Goal: Task Accomplishment & Management: Manage account settings

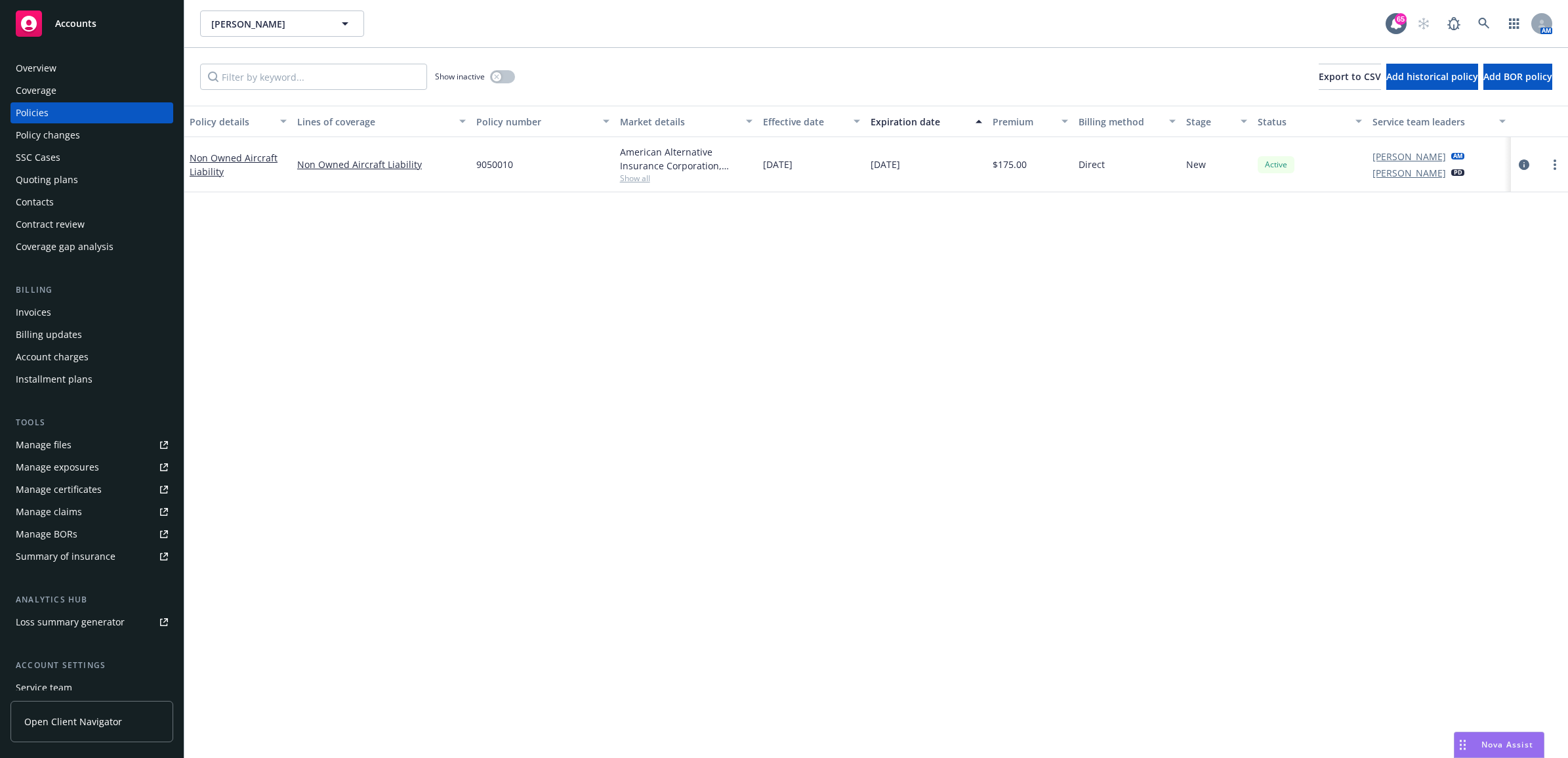
click at [53, 440] on div "Manage files" at bounding box center [44, 445] width 56 height 21
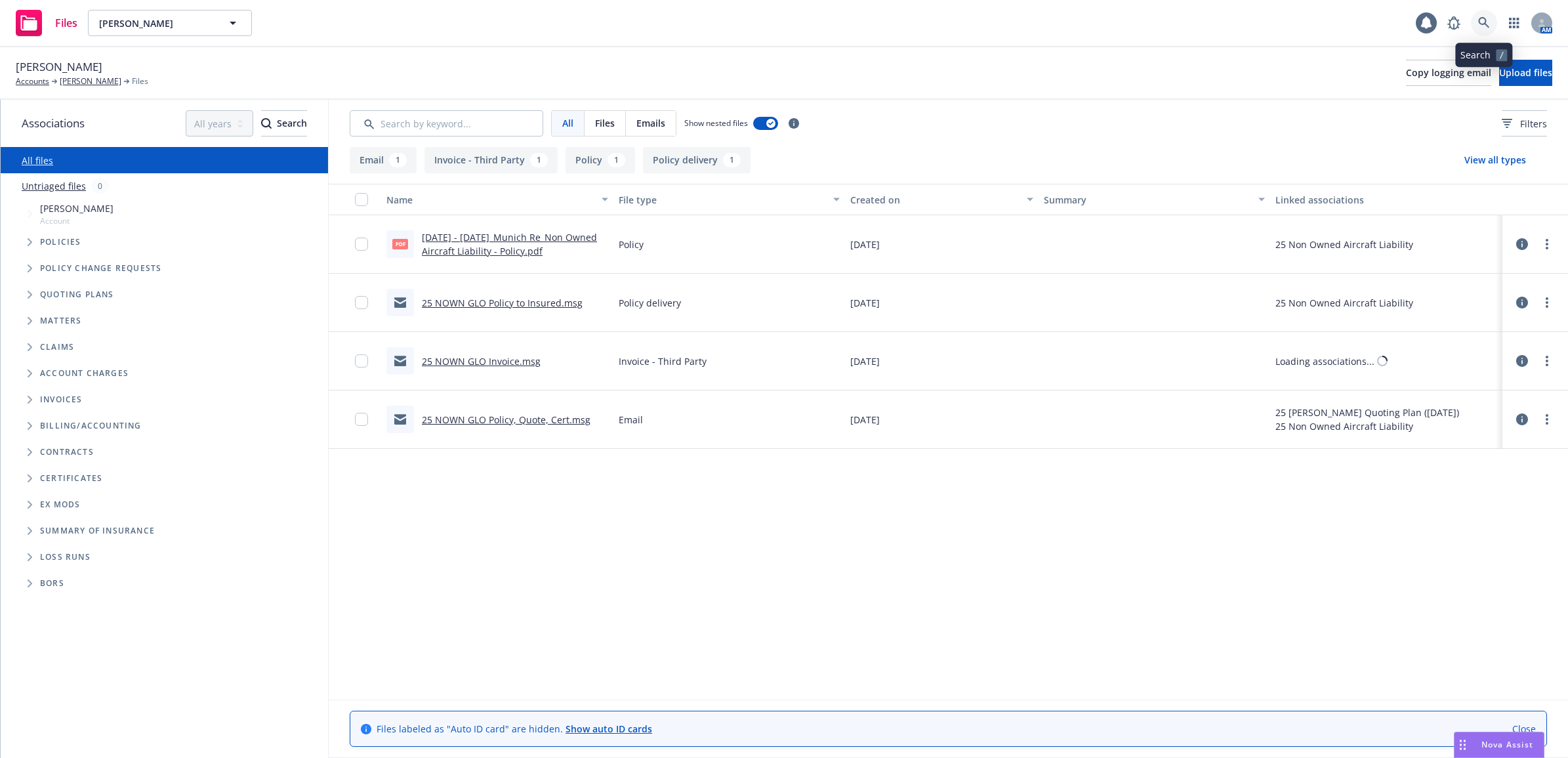
click at [1476, 24] on link at bounding box center [1483, 22] width 26 height 26
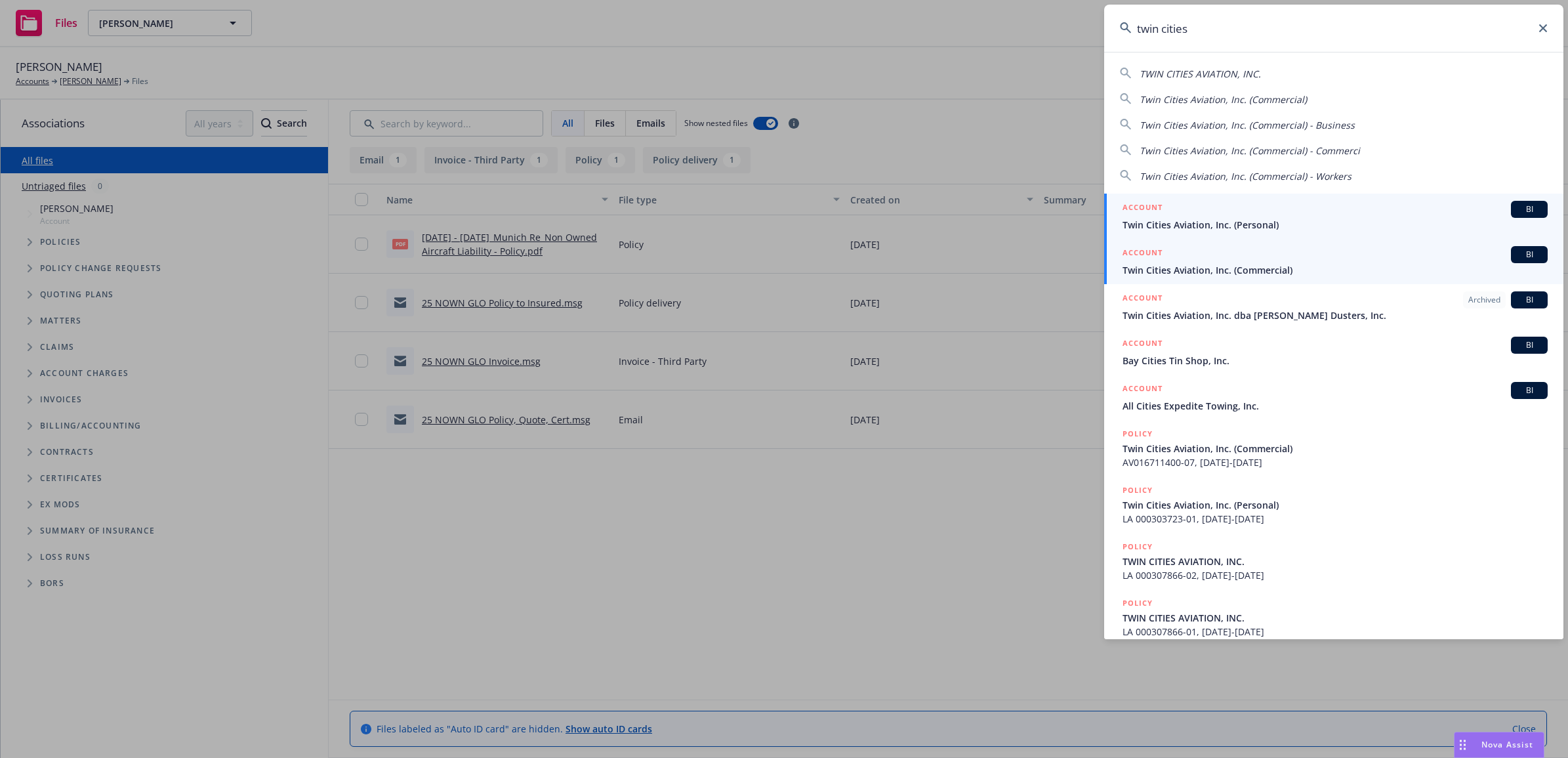
type input "twin cities"
click at [1234, 264] on span "Twin Cities Aviation, Inc. (Commercial)" at bounding box center [1334, 269] width 425 height 13
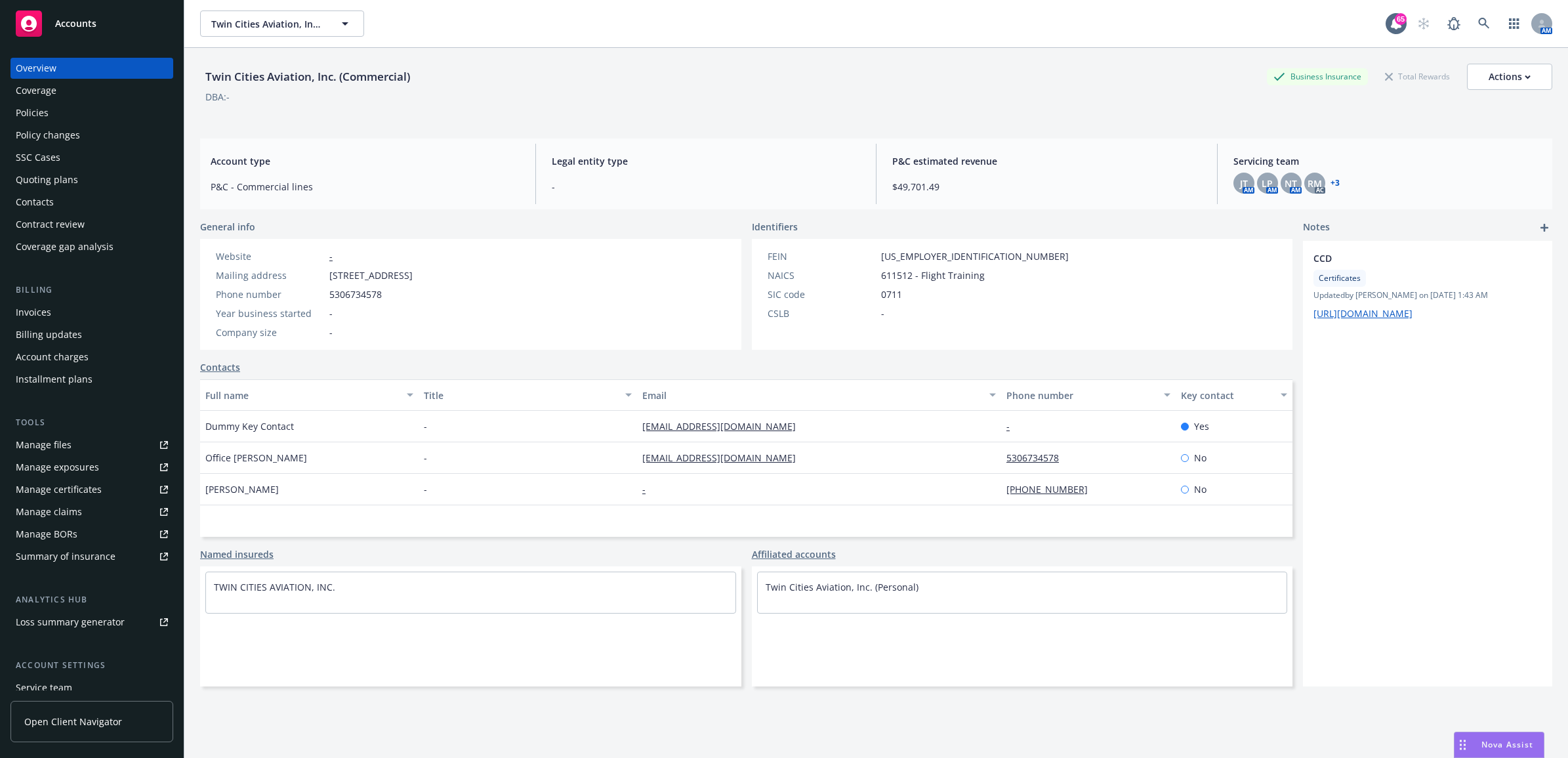
click at [87, 454] on link "Manage files" at bounding box center [92, 445] width 163 height 21
click at [1478, 19] on link at bounding box center [1483, 23] width 26 height 26
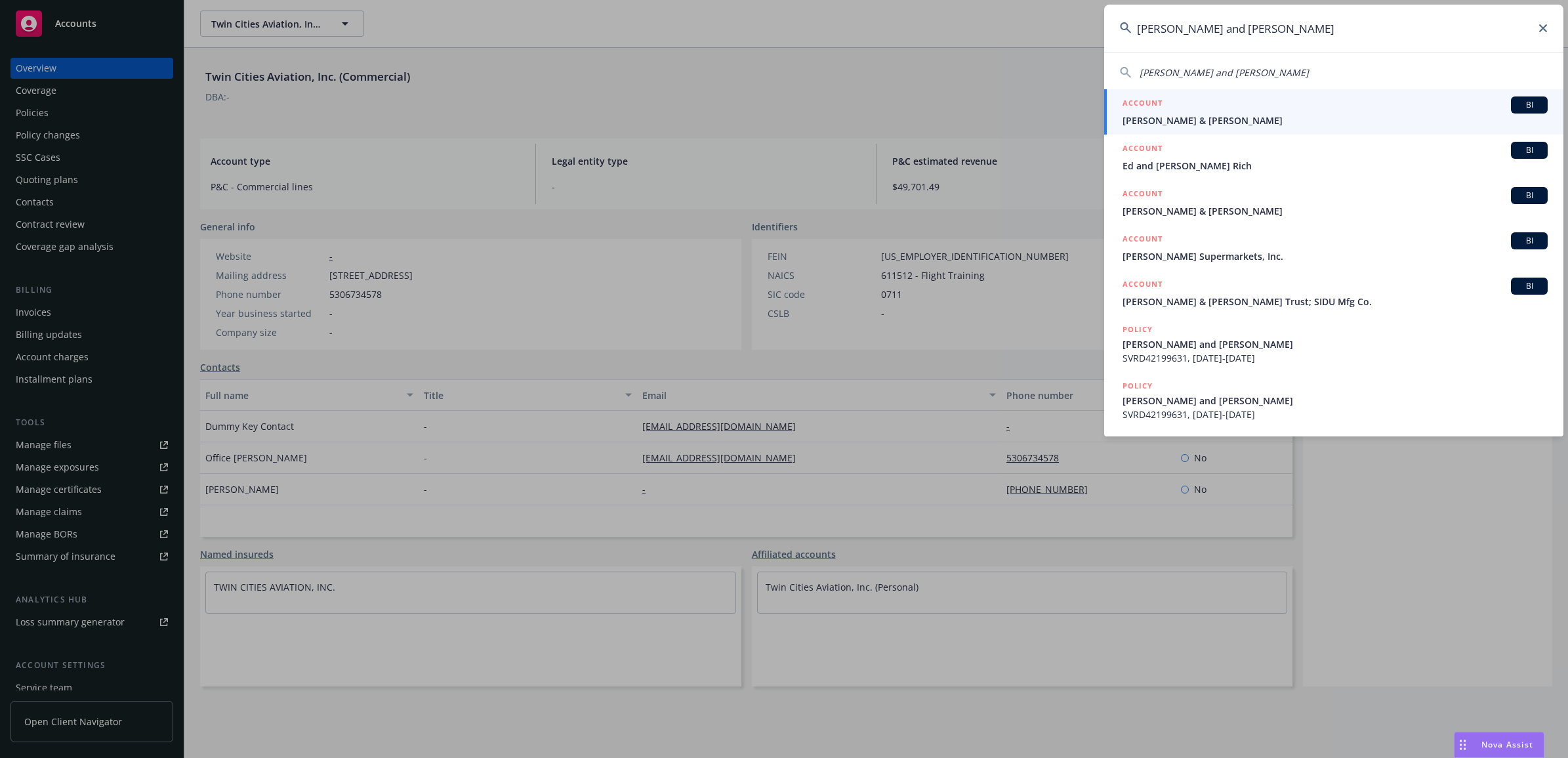
type input "rick and pam"
click at [1216, 107] on div "ACCOUNT BI" at bounding box center [1334, 104] width 425 height 17
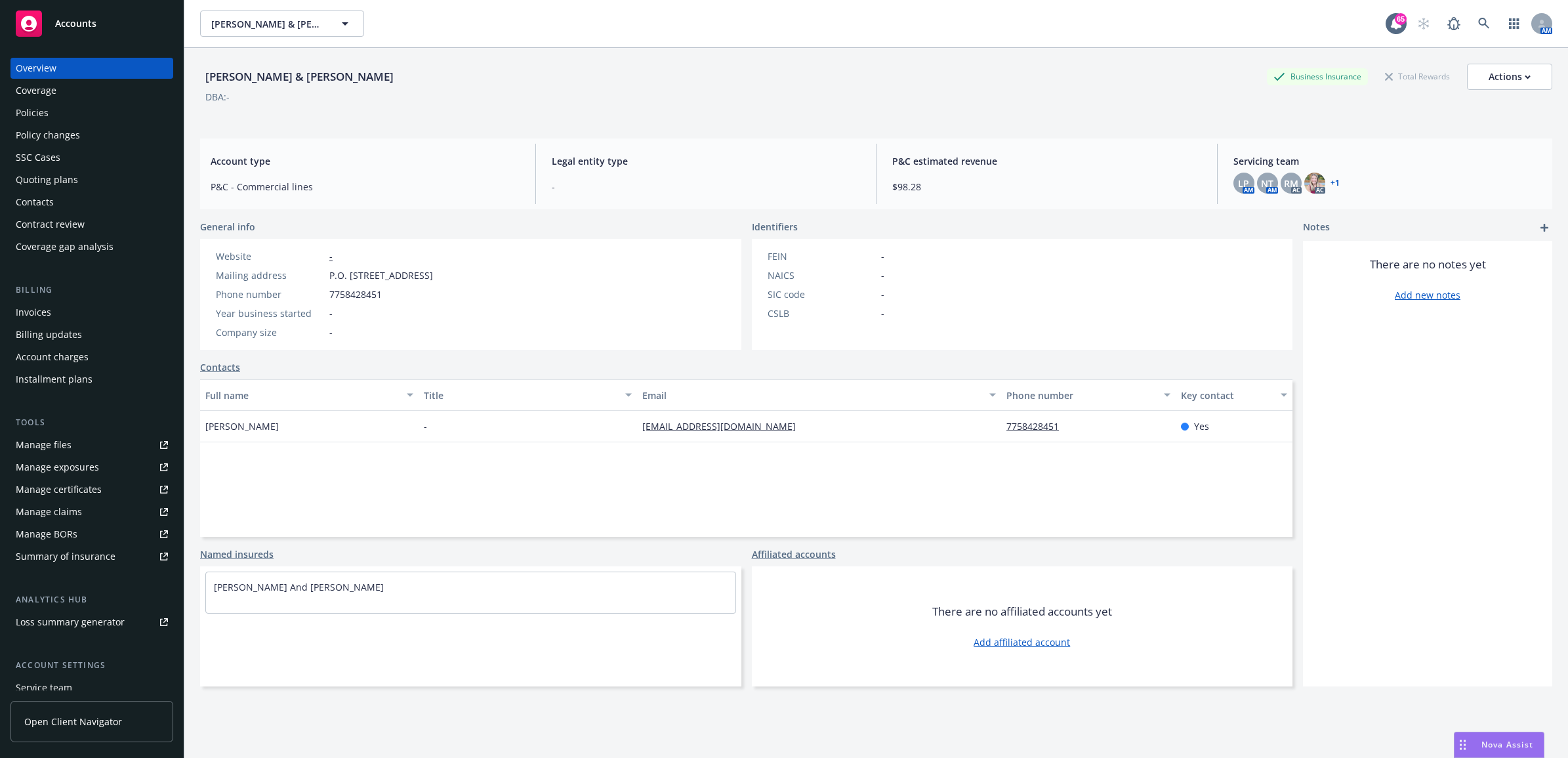
click at [73, 115] on div "Policies" at bounding box center [92, 113] width 152 height 21
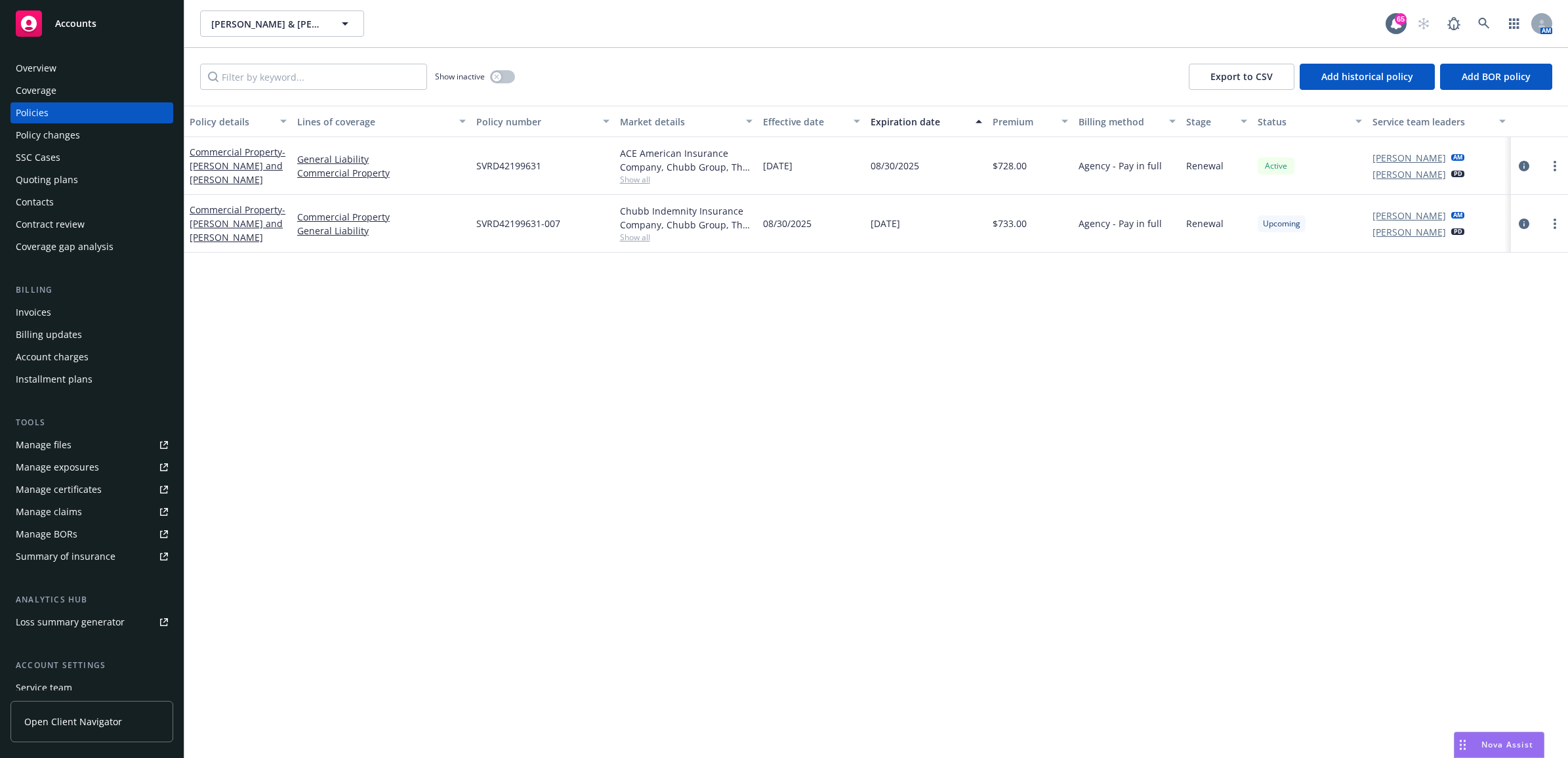
click at [63, 448] on div "Manage files" at bounding box center [44, 445] width 56 height 21
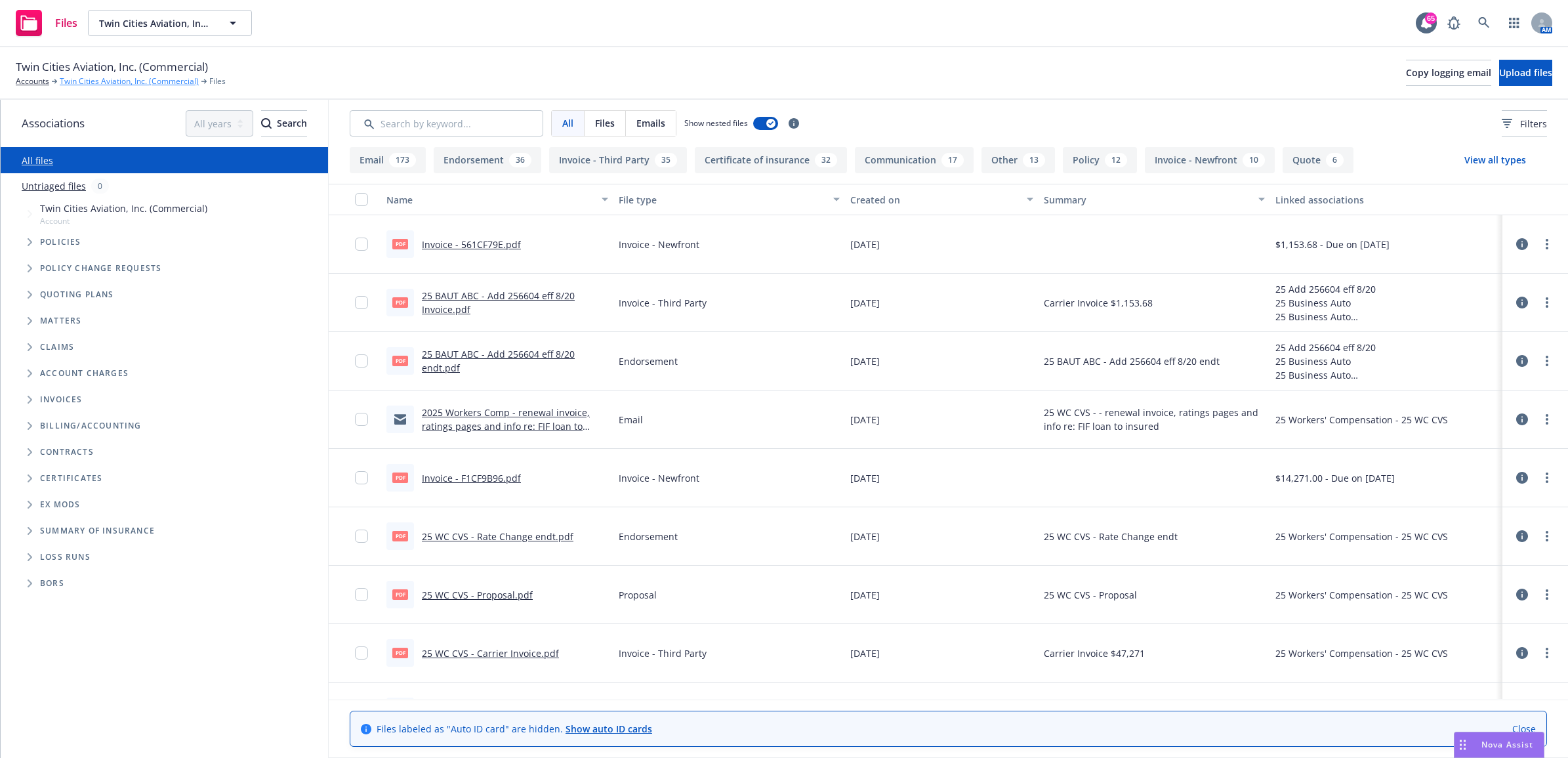
click at [100, 81] on link "Twin Cities Aviation, Inc. (Commercial)" at bounding box center [129, 81] width 139 height 12
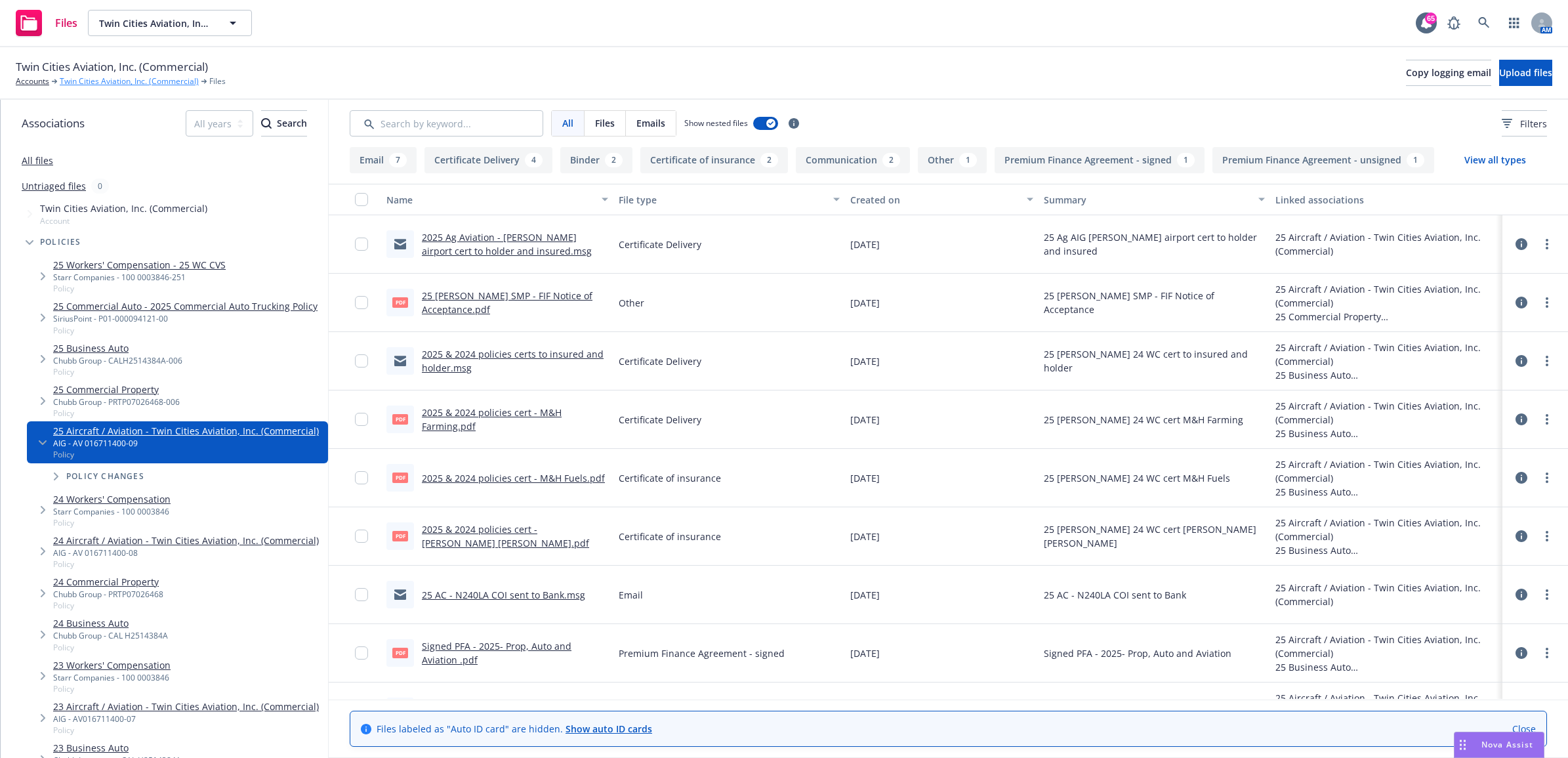
click at [113, 87] on link "Twin Cities Aviation, Inc. (Commercial)" at bounding box center [129, 81] width 139 height 12
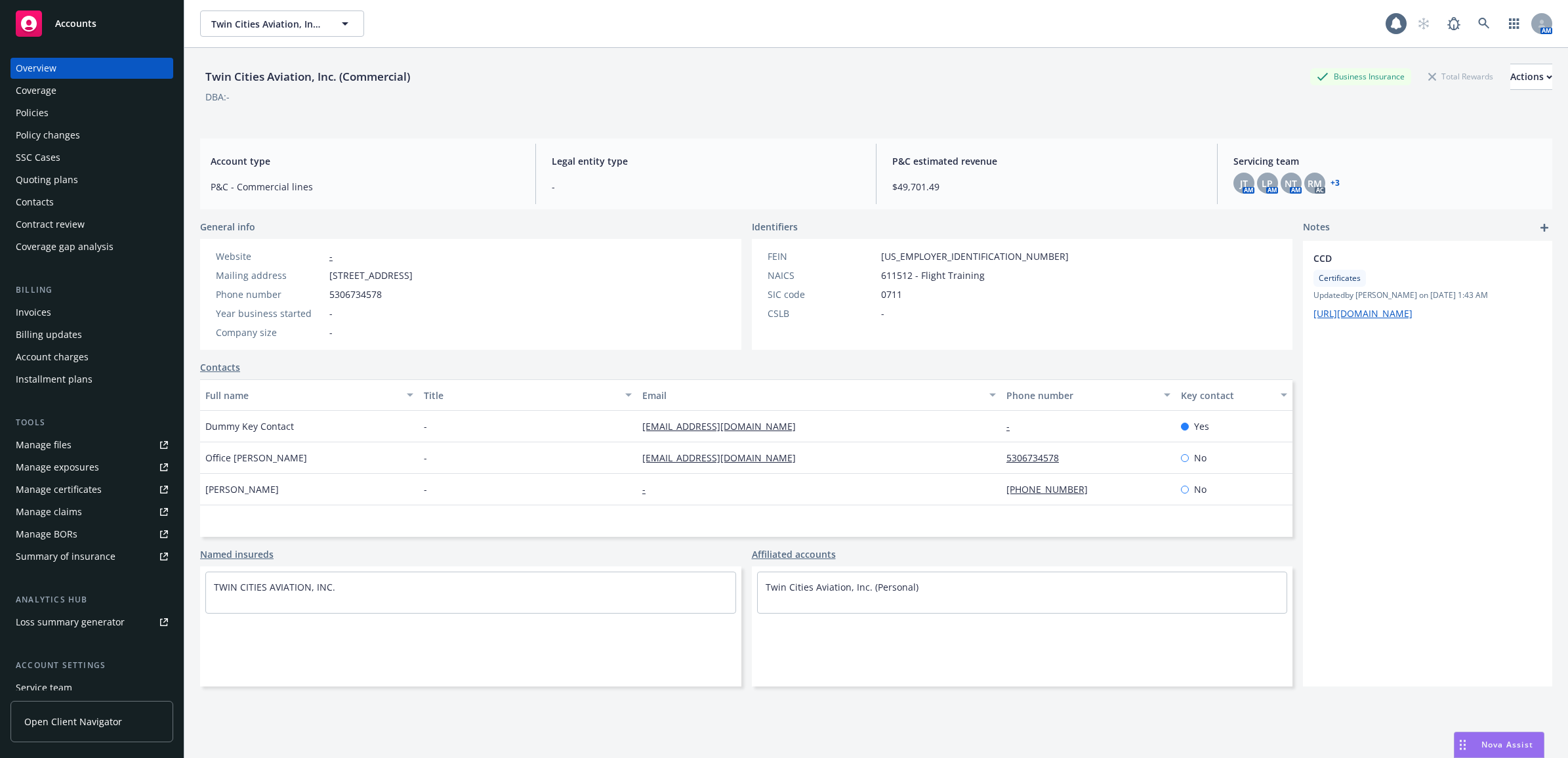
click at [87, 111] on div "Policies" at bounding box center [92, 113] width 152 height 21
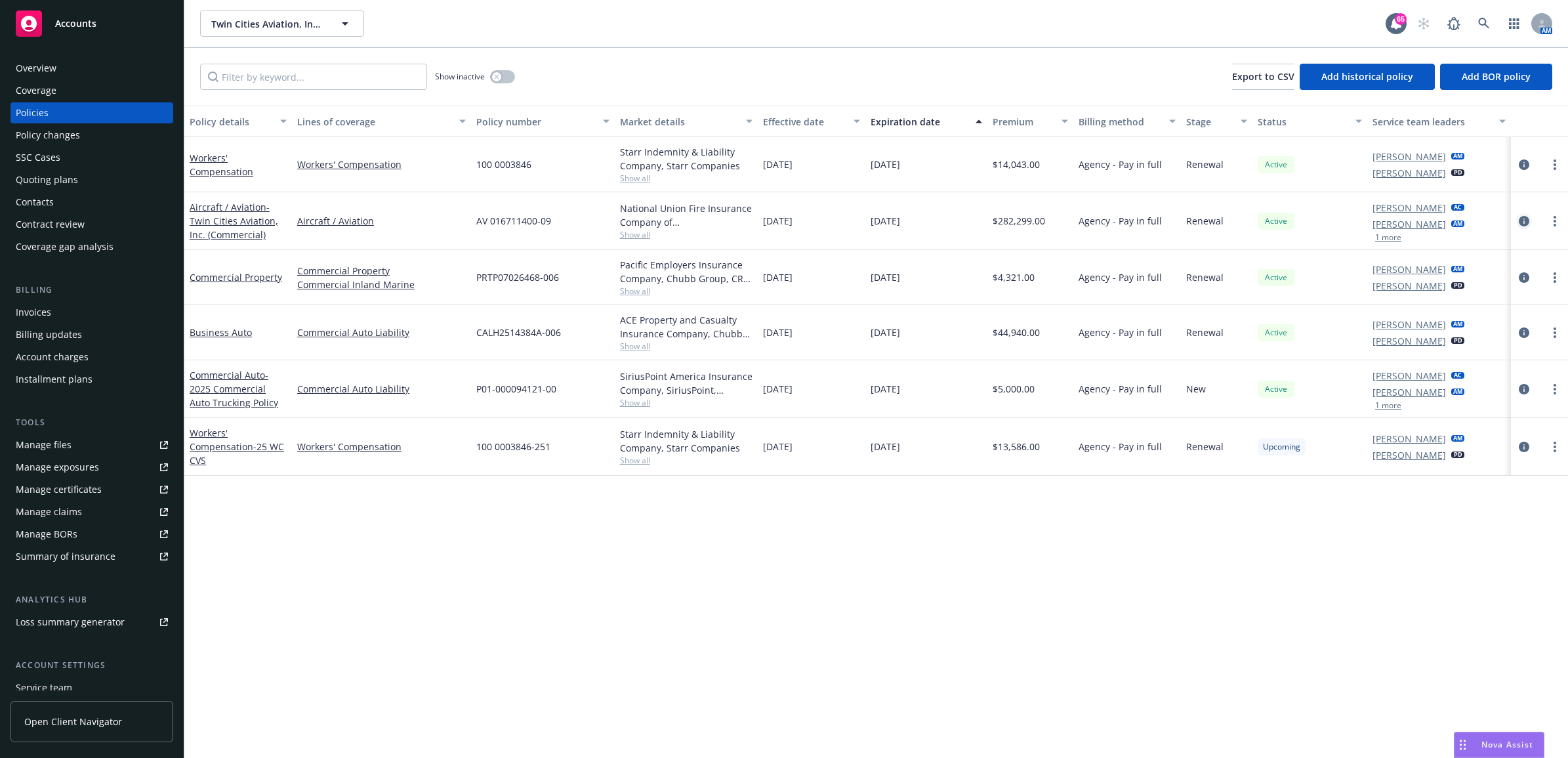
click at [1527, 225] on icon "circleInformation" at bounding box center [1524, 221] width 11 height 11
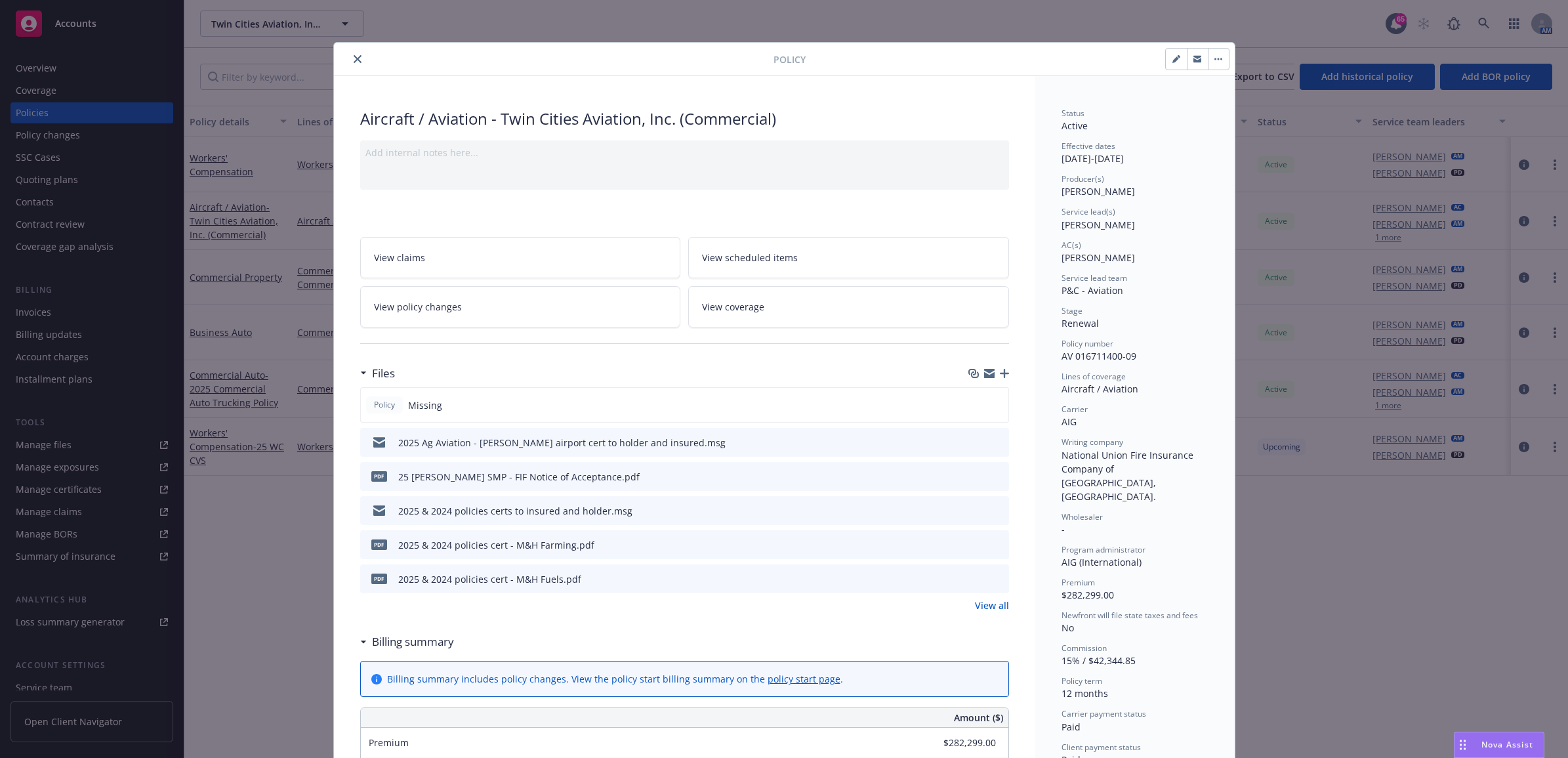
click at [981, 611] on link "View all" at bounding box center [992, 605] width 34 height 13
click at [354, 57] on icon "close" at bounding box center [357, 59] width 8 height 8
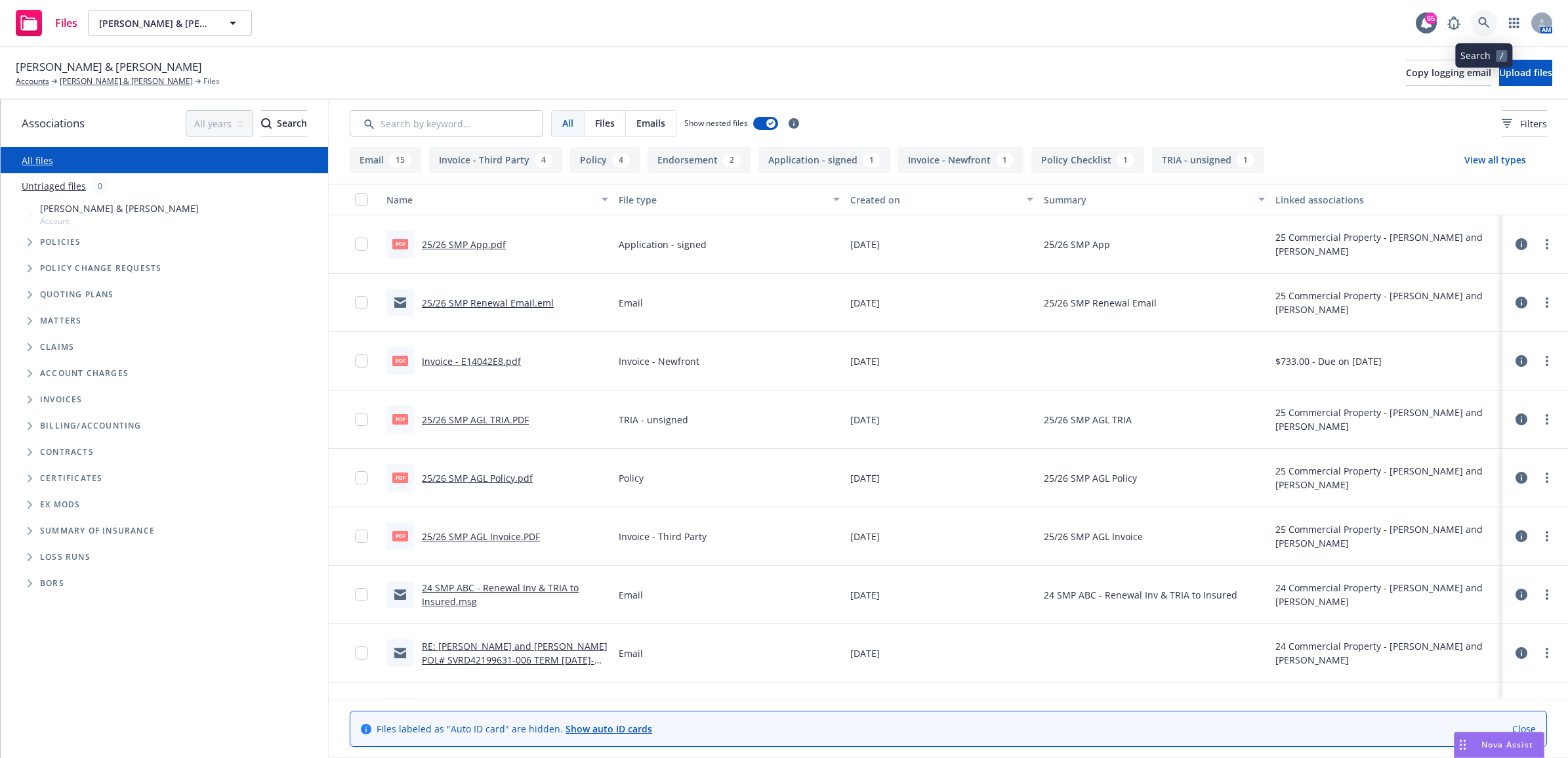
click at [1480, 27] on icon at bounding box center [1483, 22] width 12 height 12
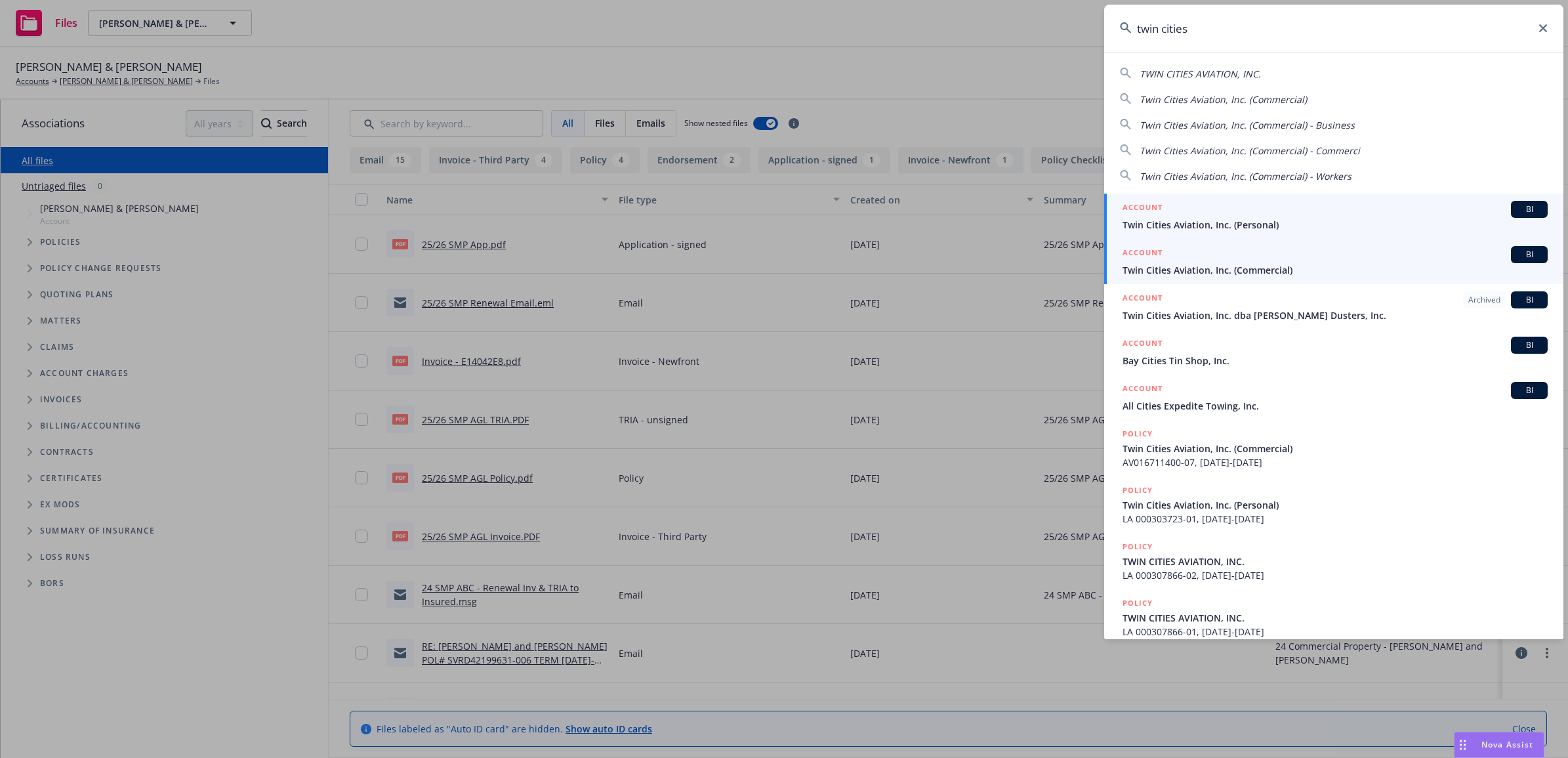
type input "twin cities"
click at [1249, 267] on span "Twin Cities Aviation, Inc. (Commercial)" at bounding box center [1334, 269] width 425 height 13
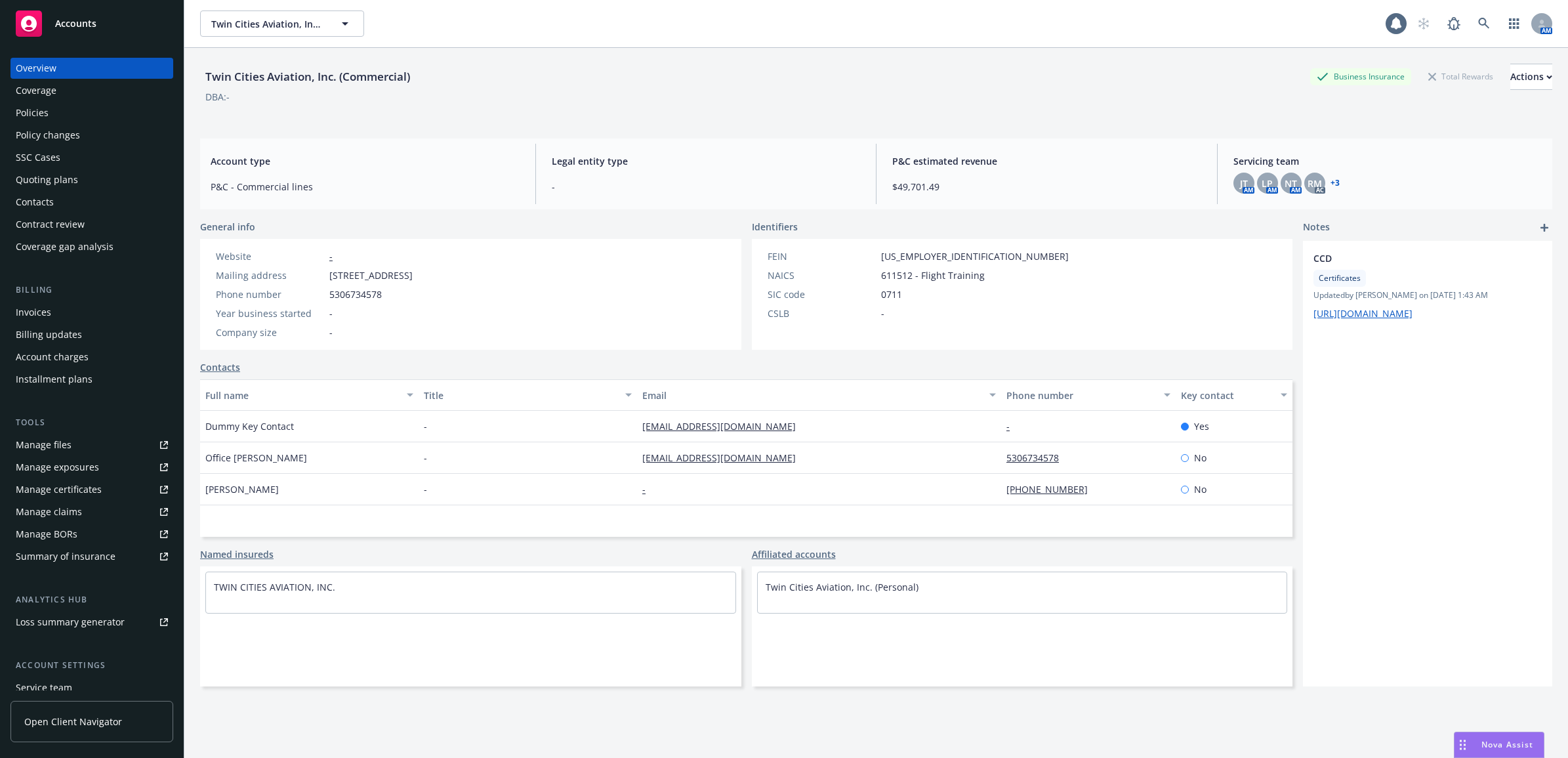
click at [76, 109] on div "Policies" at bounding box center [92, 113] width 152 height 21
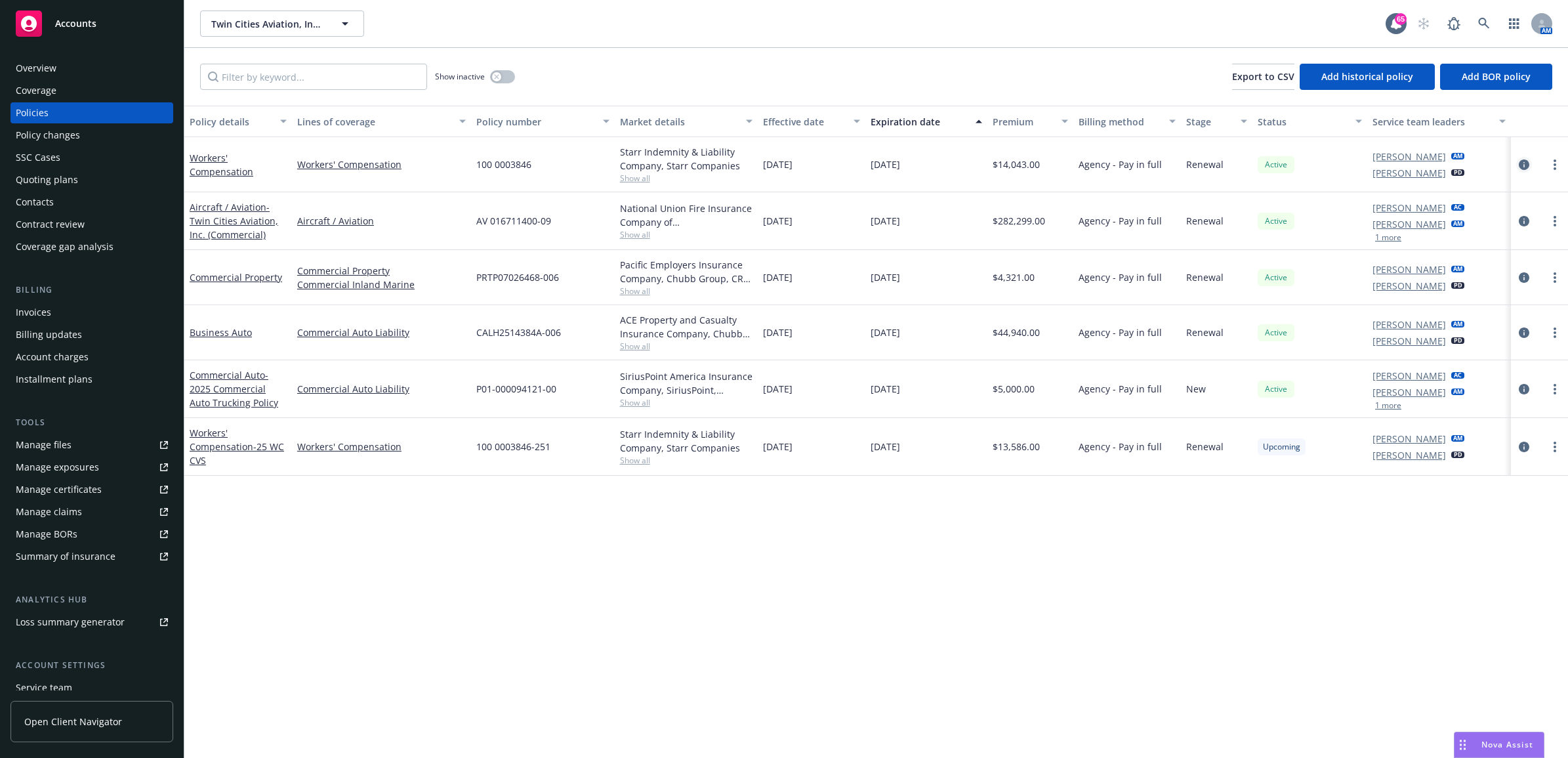
click at [1525, 168] on icon "circleInformation" at bounding box center [1524, 165] width 11 height 11
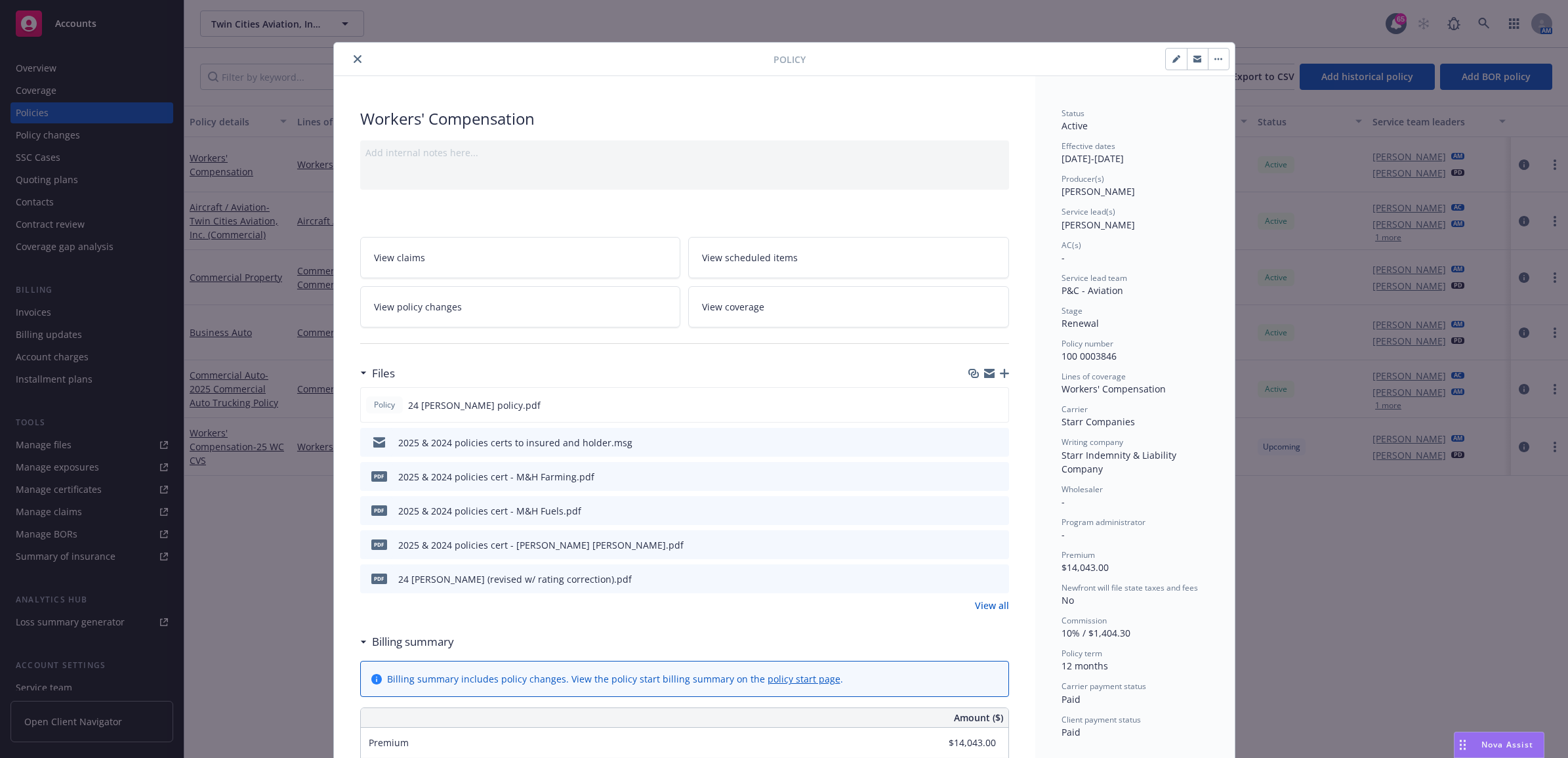
drag, startPoint x: 349, startPoint y: 64, endPoint x: 637, endPoint y: 441, distance: 474.4
click at [986, 613] on link "View all" at bounding box center [992, 605] width 34 height 13
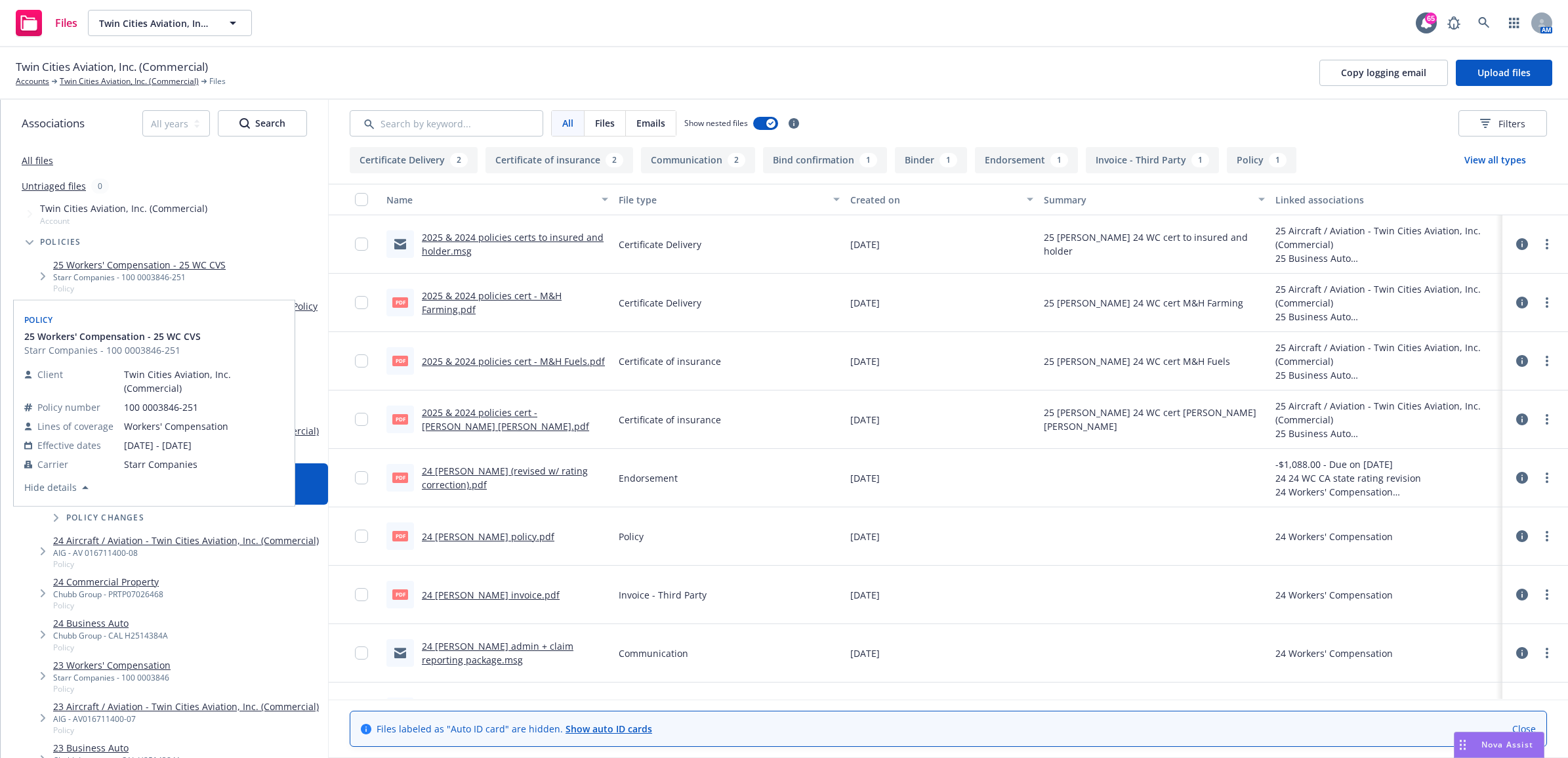
click at [127, 265] on link "25 Workers' Compensation - 25 WC CVS" at bounding box center [140, 264] width 173 height 13
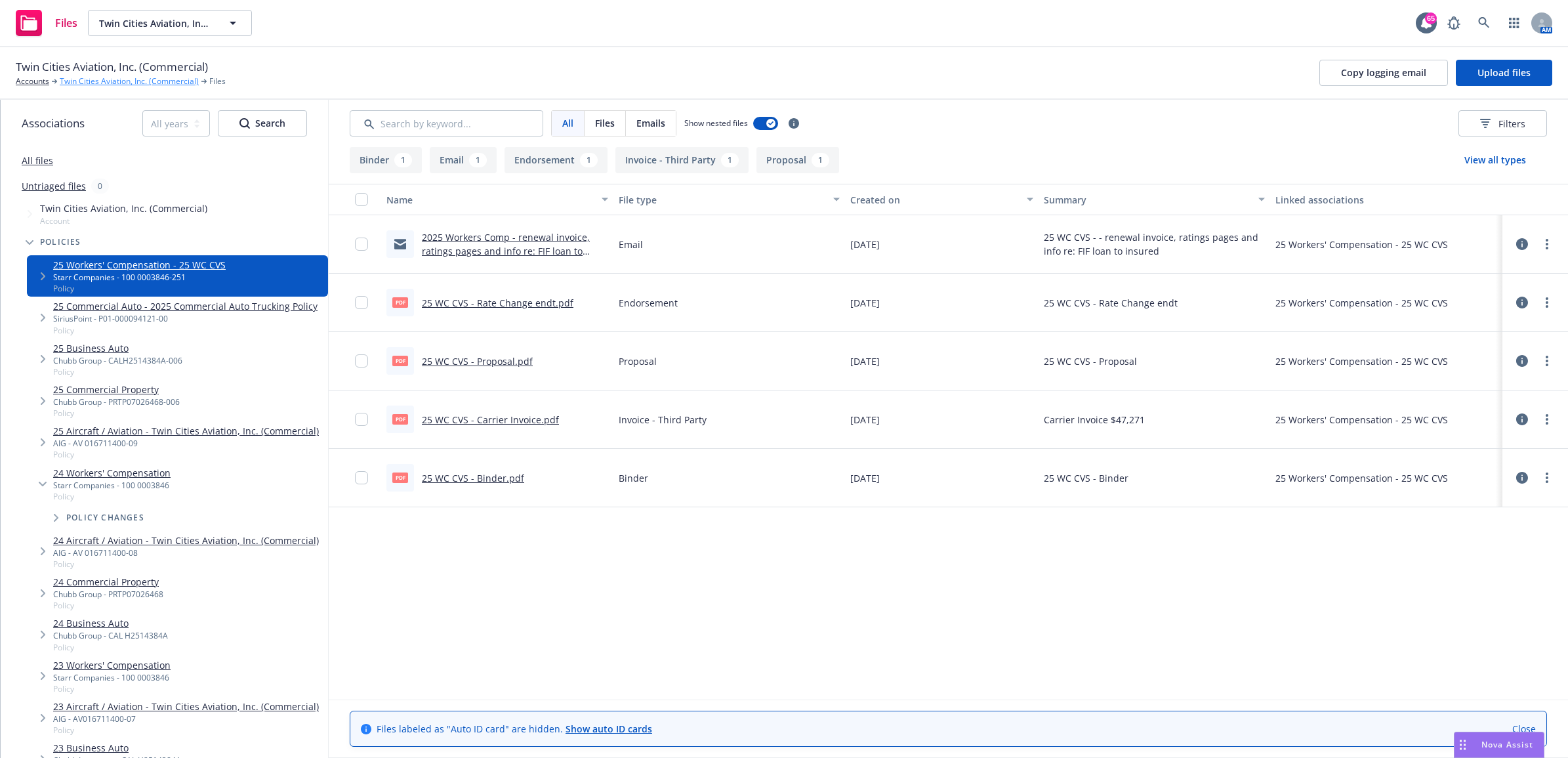
click at [126, 86] on link "Twin Cities Aviation, Inc. (Commercial)" at bounding box center [129, 81] width 139 height 12
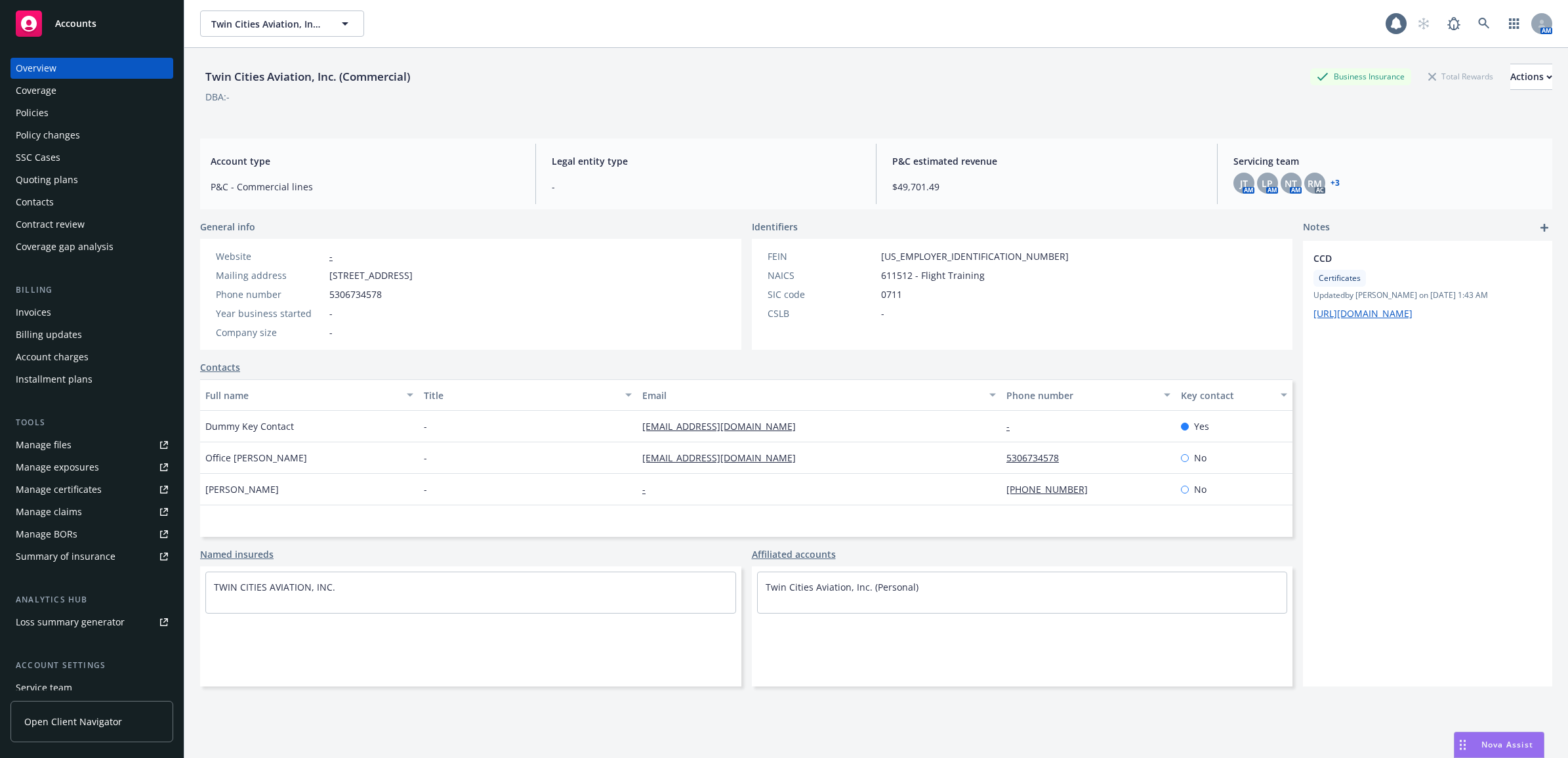
click at [79, 432] on div "Tools Manage files Manage exposures Manage certificates Manage claims Manage BO…" at bounding box center [92, 491] width 163 height 151
click at [82, 443] on link "Manage files" at bounding box center [92, 445] width 163 height 21
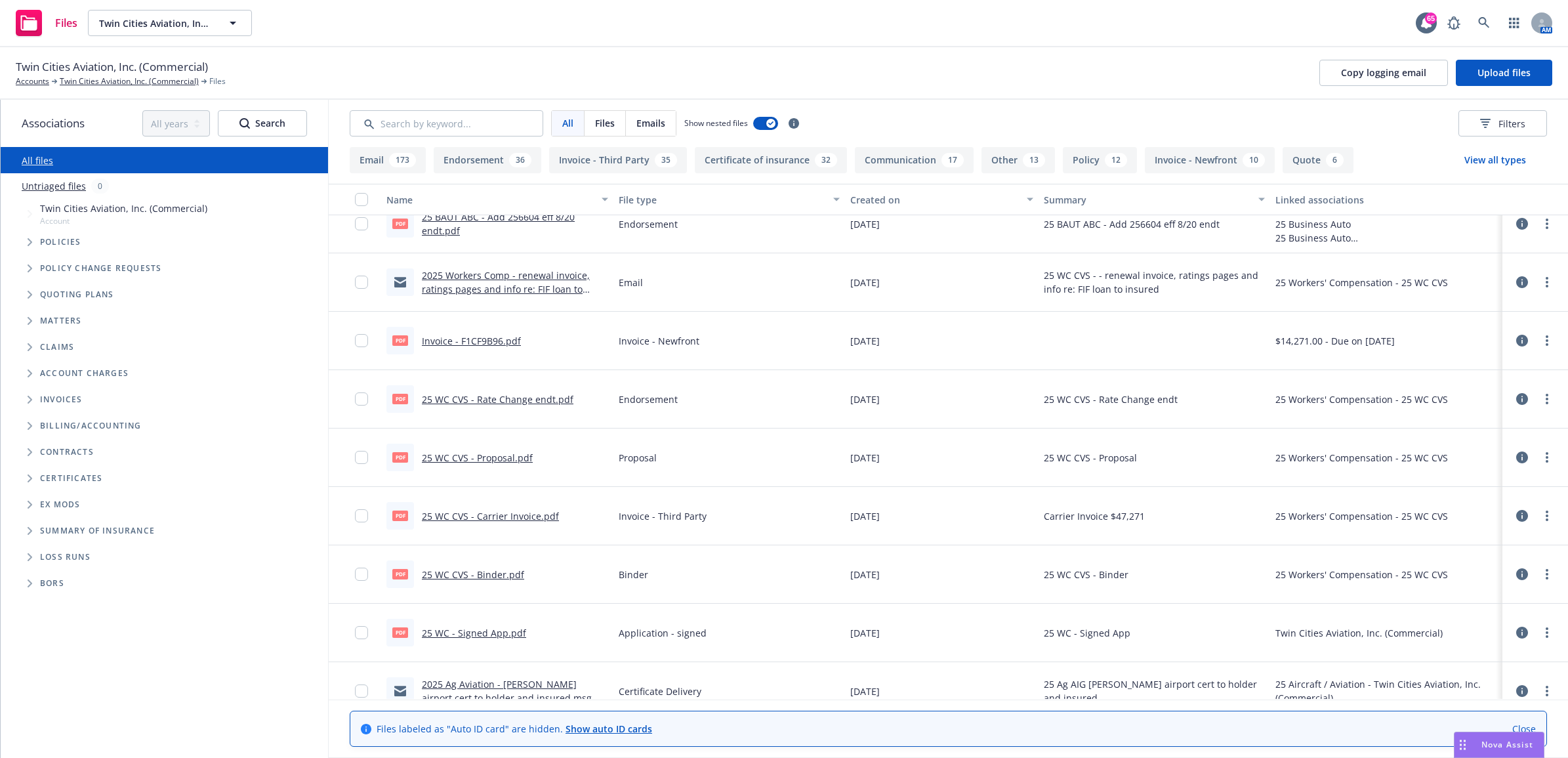
scroll to position [164, 0]
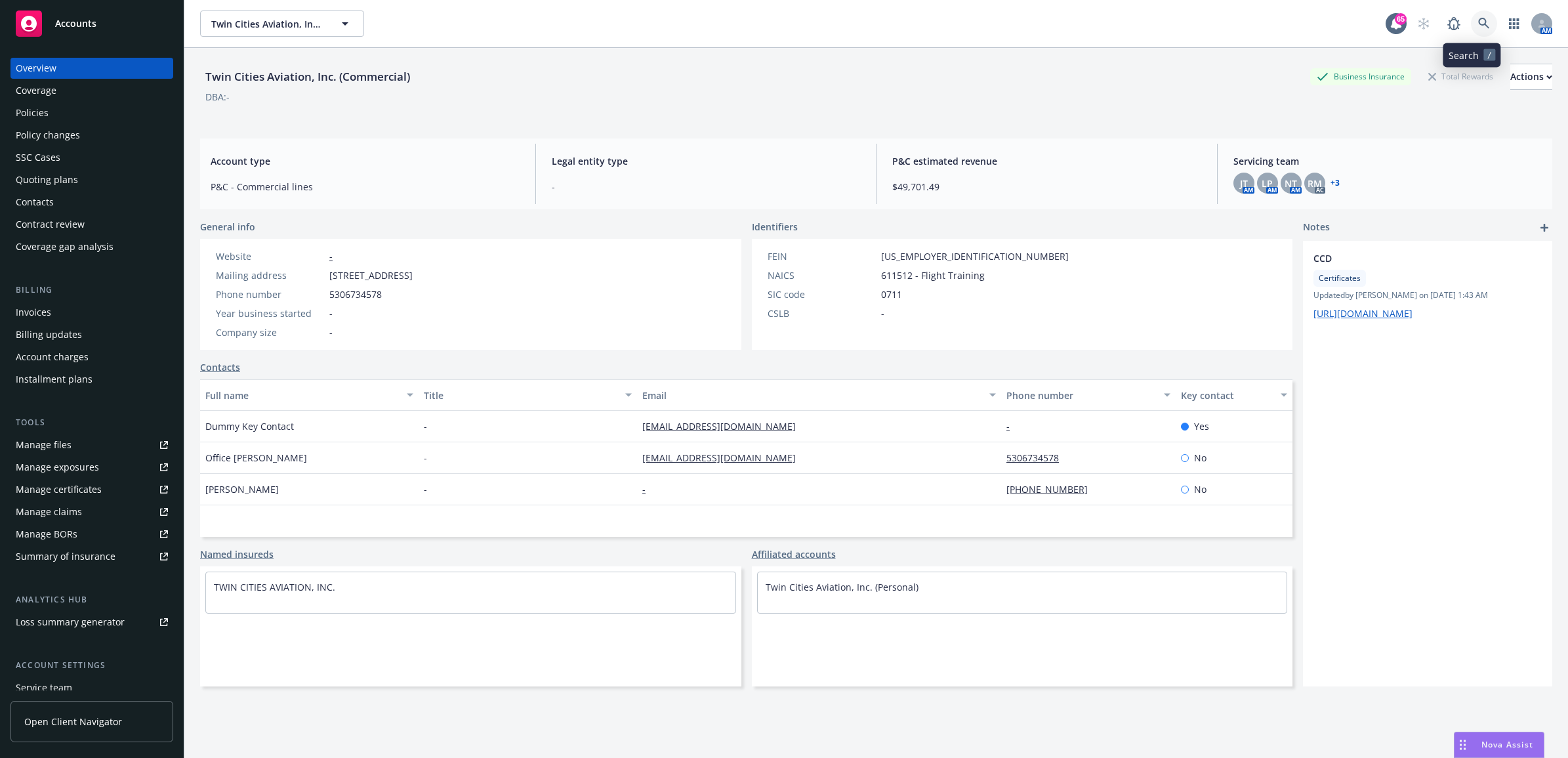
click at [1478, 23] on icon at bounding box center [1483, 23] width 12 height 12
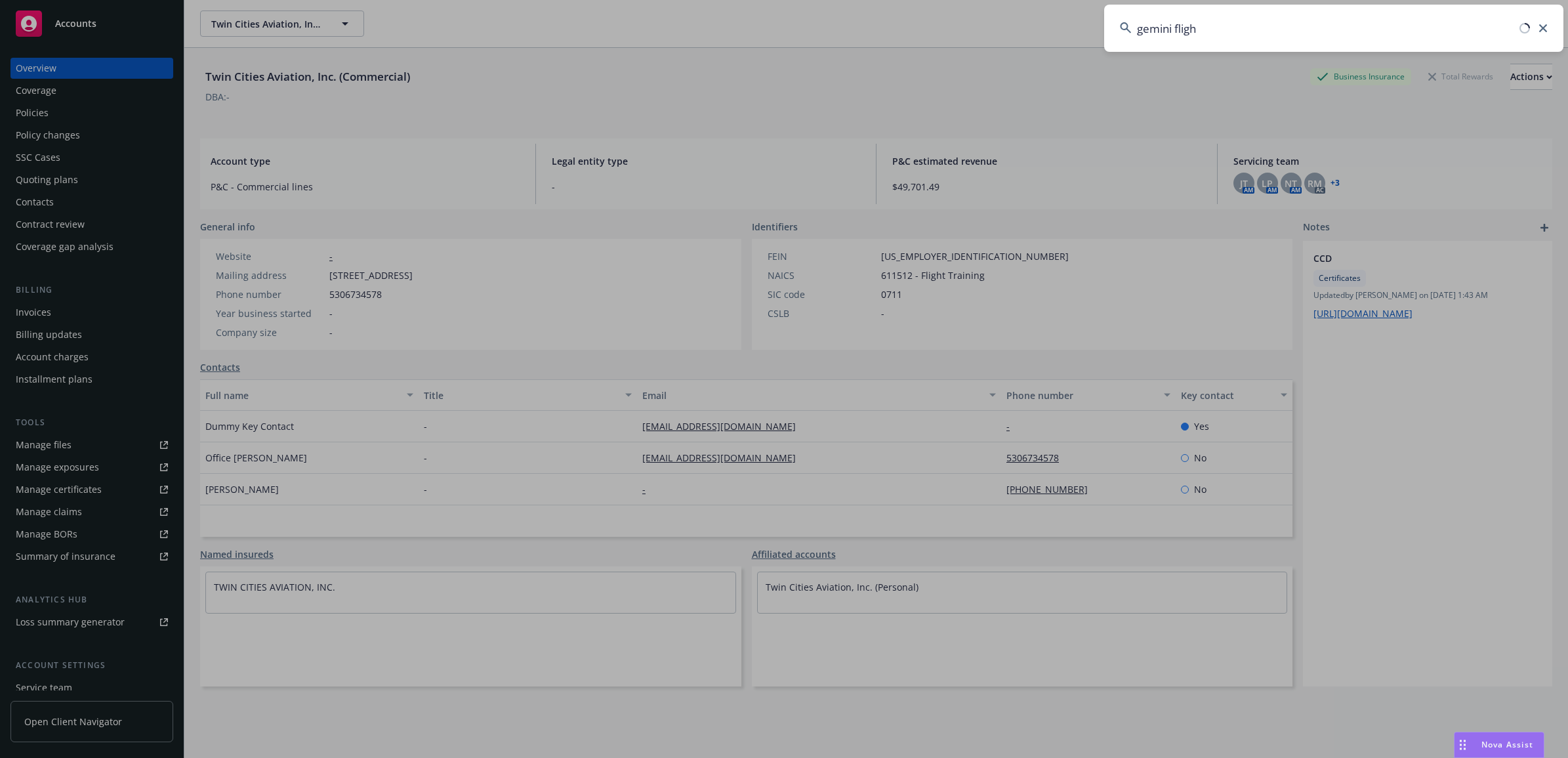
type input "gemini flight"
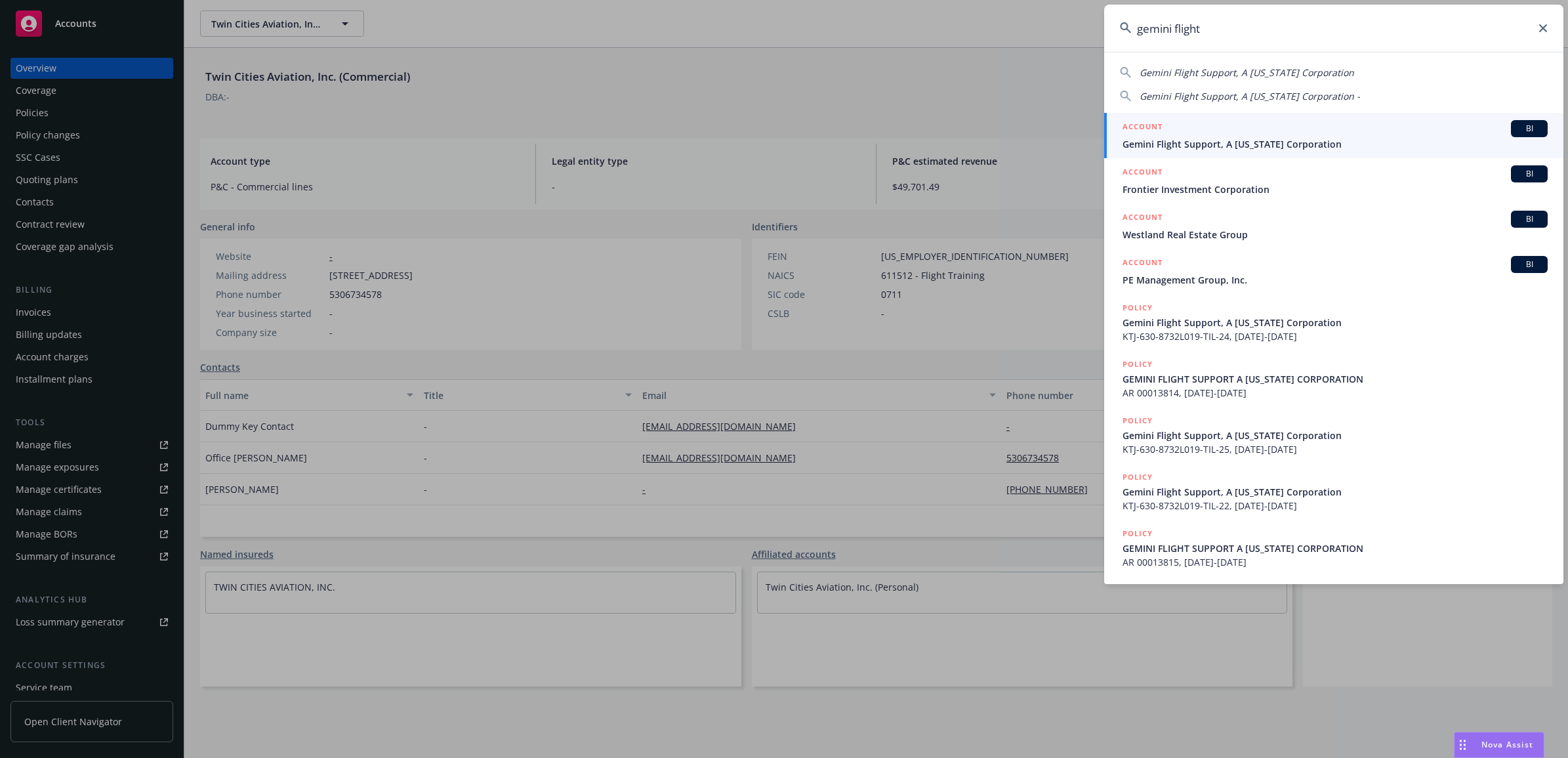
drag, startPoint x: 1220, startPoint y: 132, endPoint x: 1229, endPoint y: 138, distance: 10.8
click at [1220, 132] on div "ACCOUNT BI" at bounding box center [1334, 128] width 425 height 17
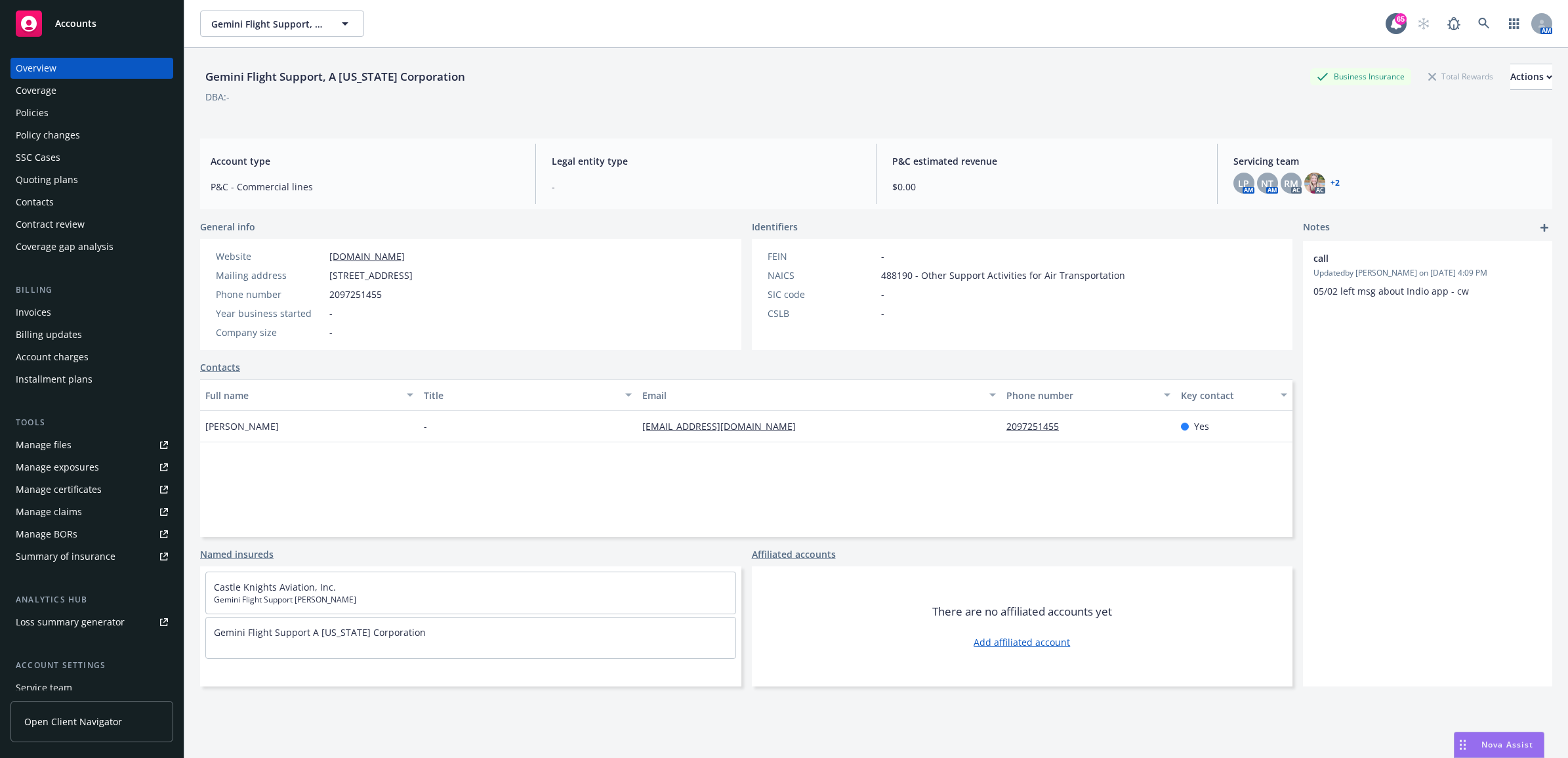
click at [72, 110] on div "Policies" at bounding box center [92, 113] width 152 height 21
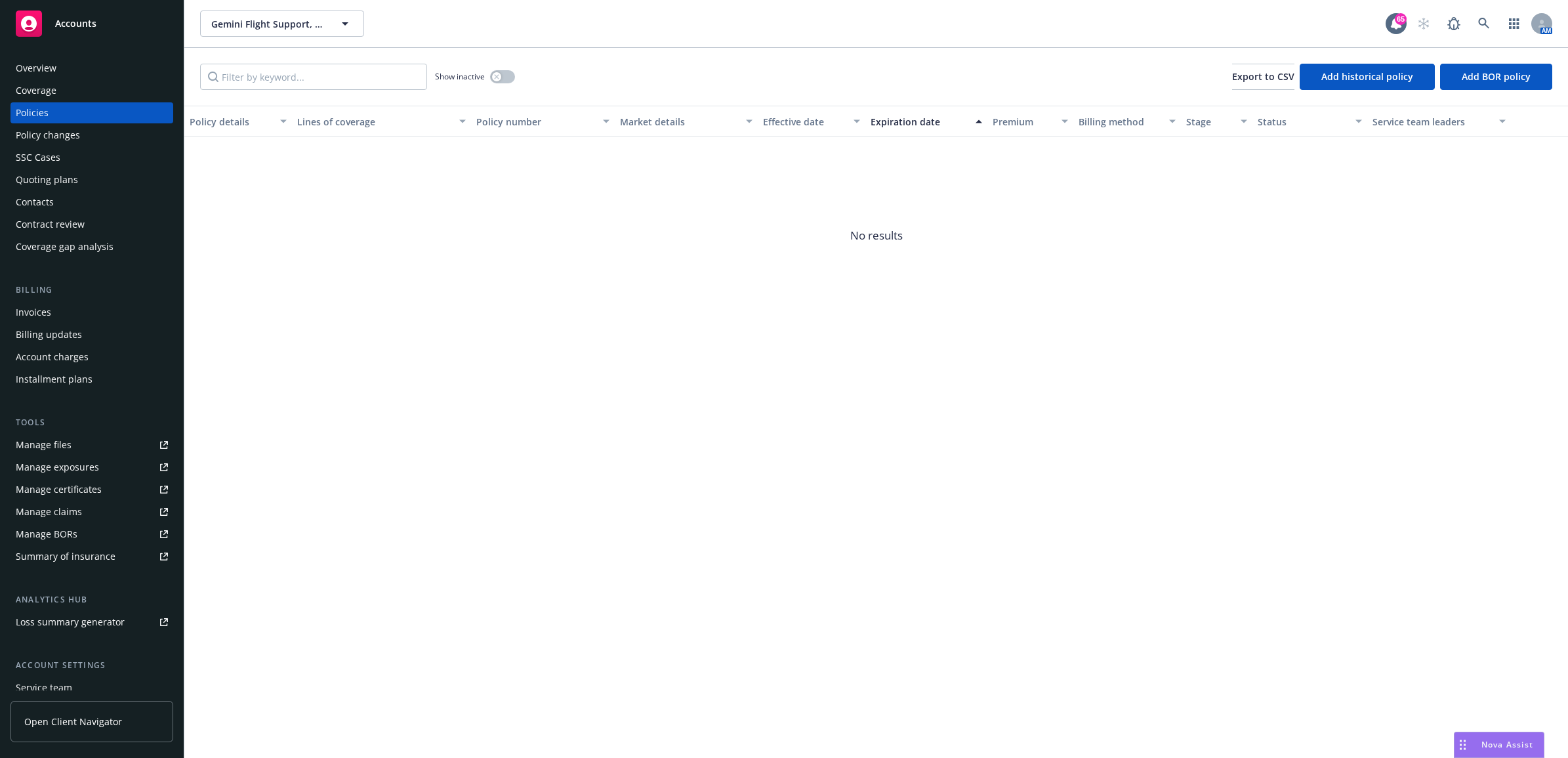
click at [46, 317] on div "Invoices" at bounding box center [34, 313] width 36 height 21
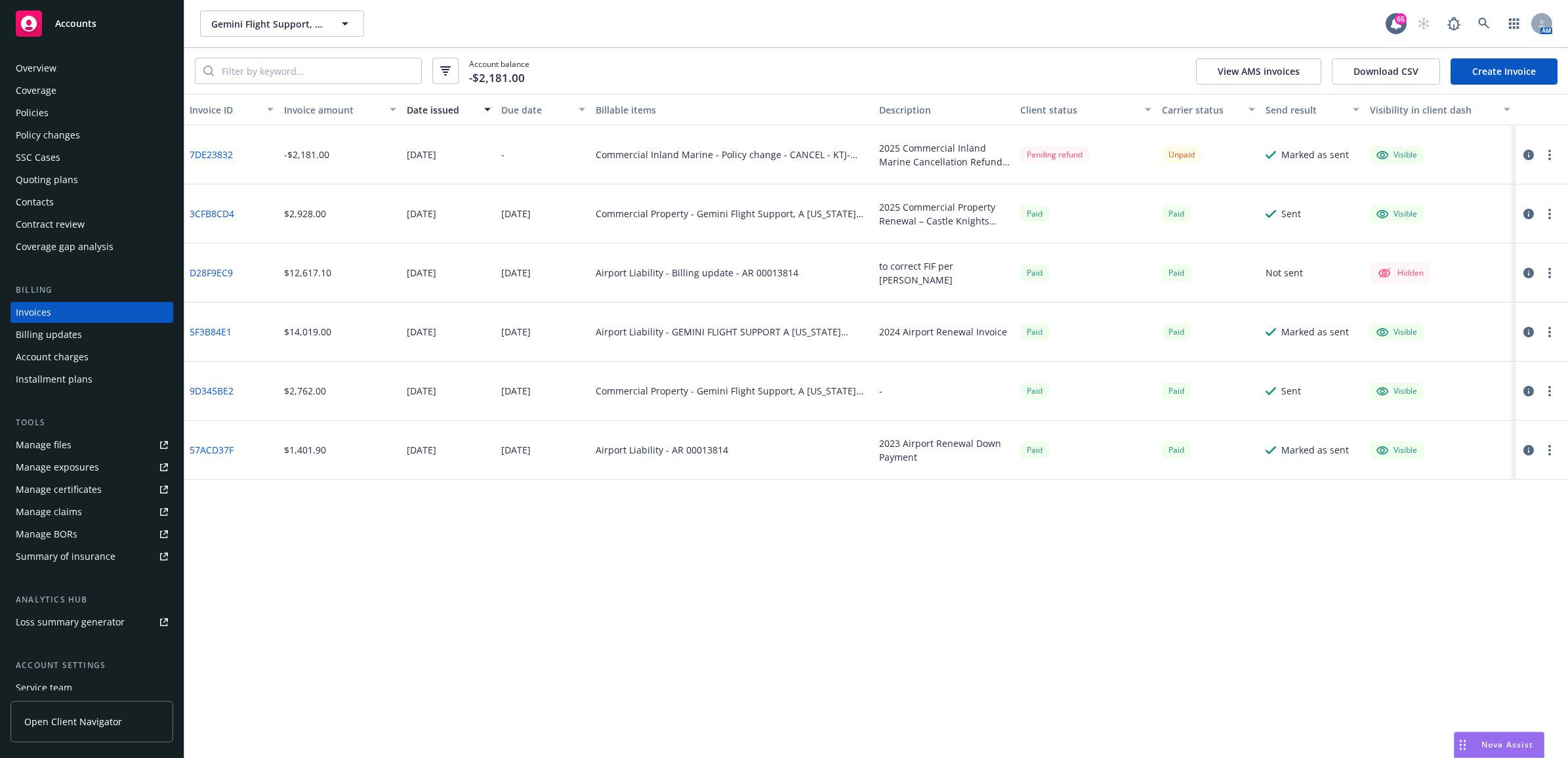
click at [209, 152] on link "7DE23832" at bounding box center [211, 154] width 44 height 13
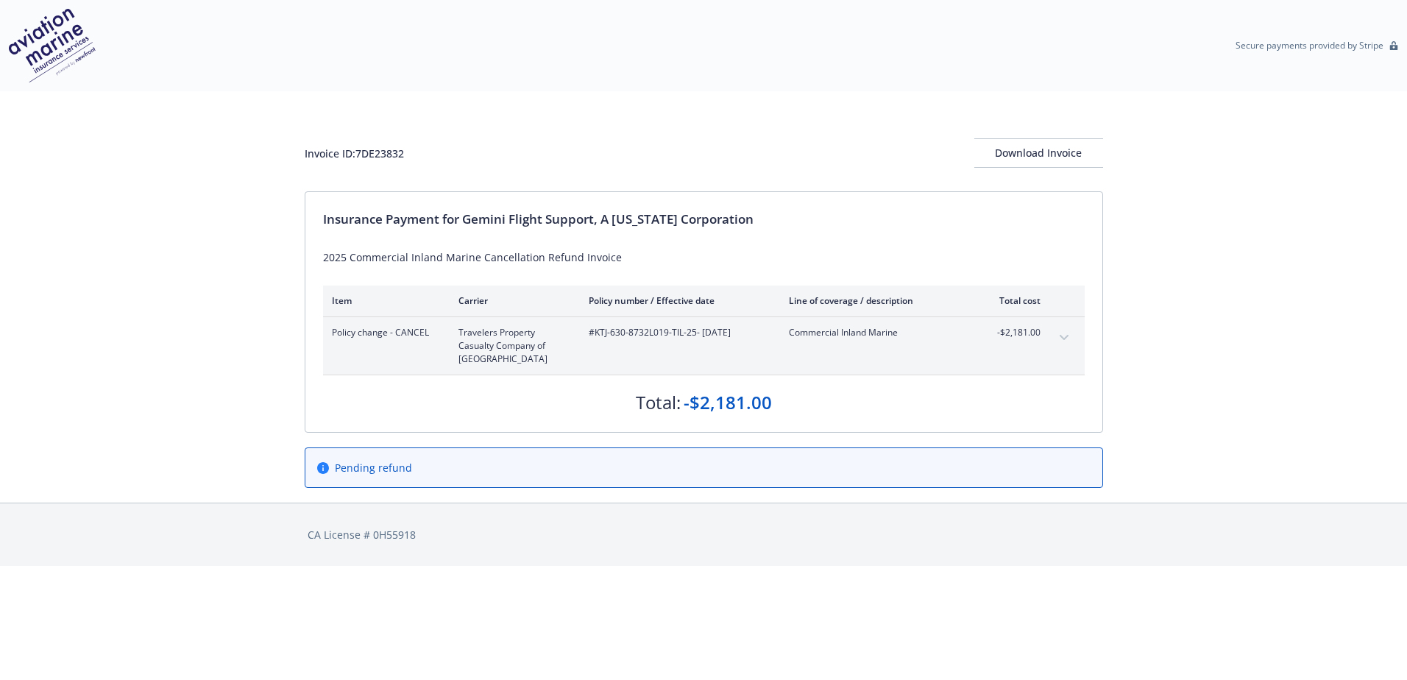
click at [1059, 336] on button "expand content" at bounding box center [1065, 338] width 24 height 24
